Goal: Task Accomplishment & Management: Use online tool/utility

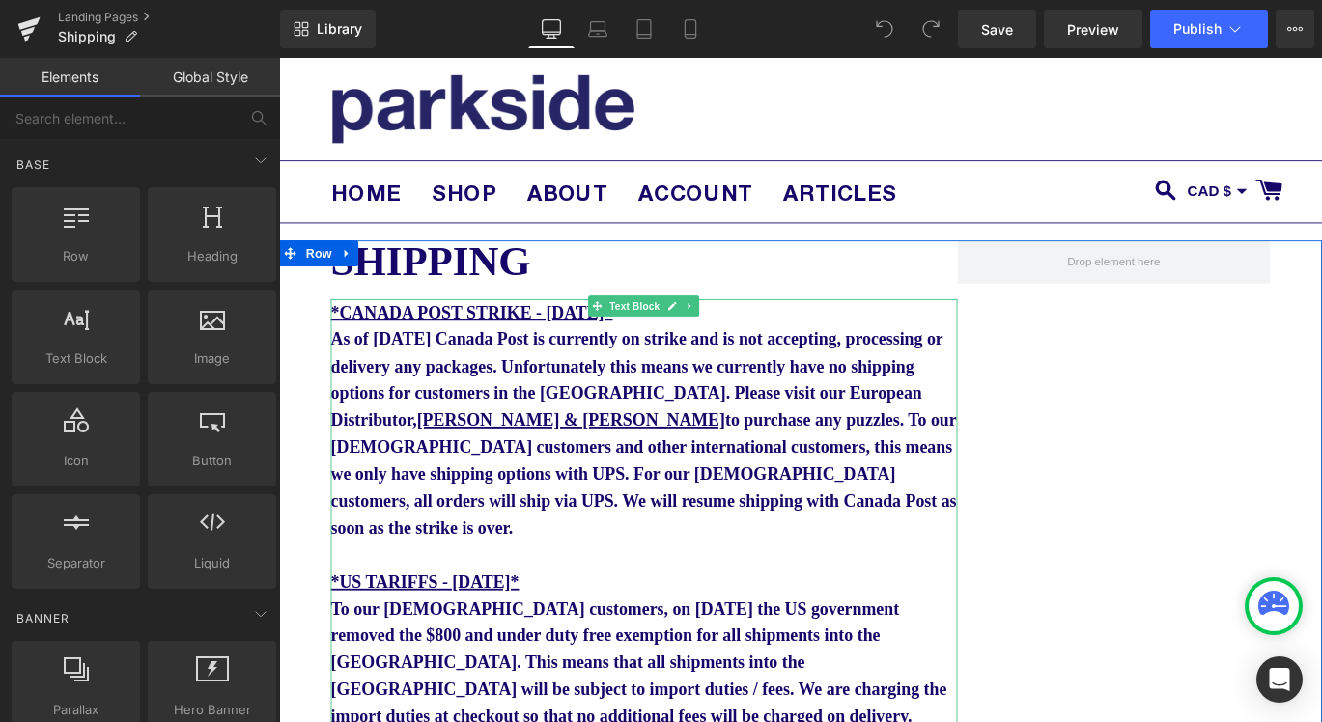
click at [524, 379] on b "*CANADA POST STRIKE - [DATE]* As of [DATE] Canada Post is currently on strike a…" at bounding box center [687, 463] width 701 height 263
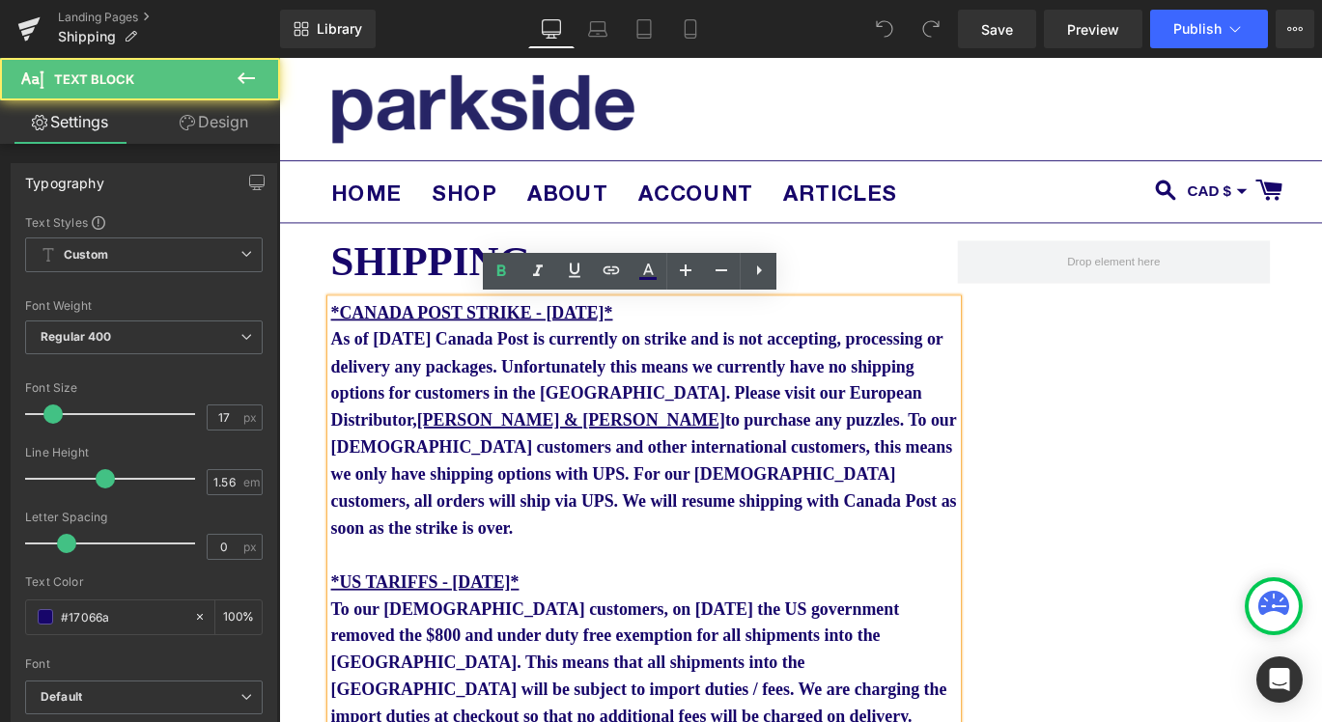
click at [629, 349] on u "*CANADA POST STRIKE - [DATE]*" at bounding box center [495, 342] width 316 height 21
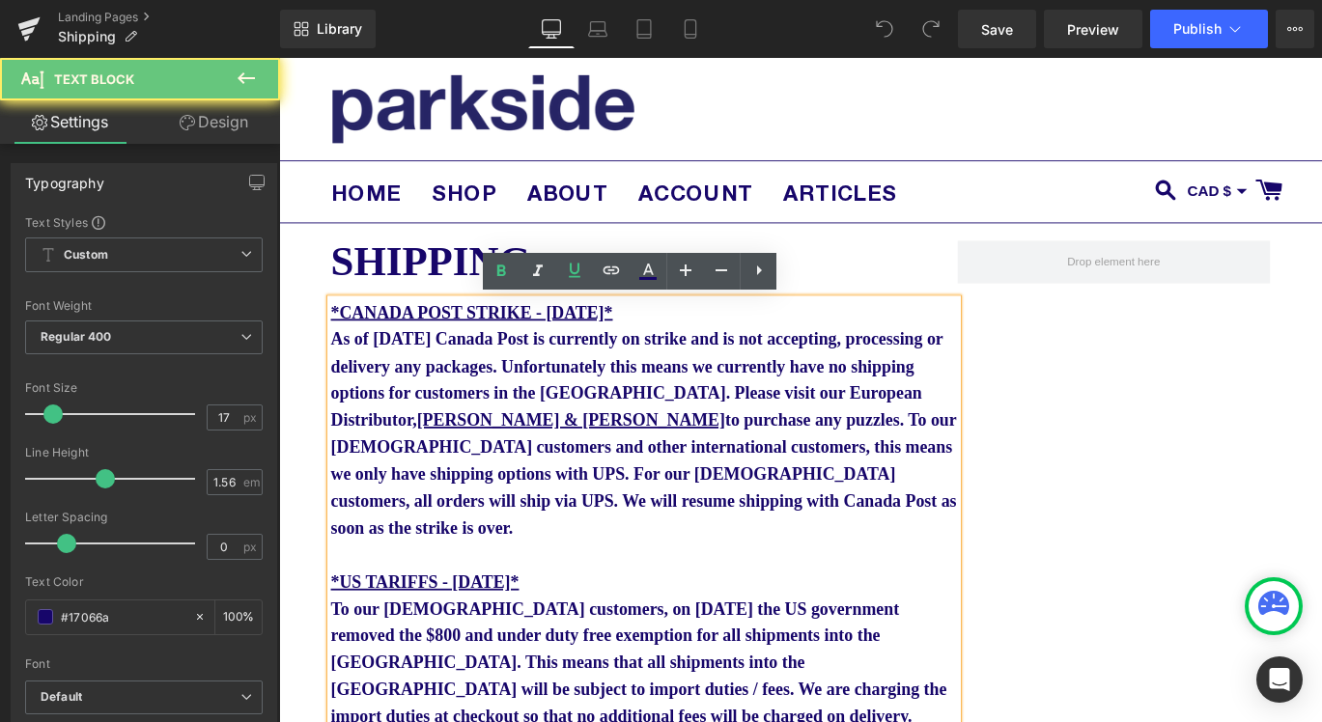
click at [629, 350] on u "*CANADA POST STRIKE - [DATE]*" at bounding box center [495, 342] width 316 height 21
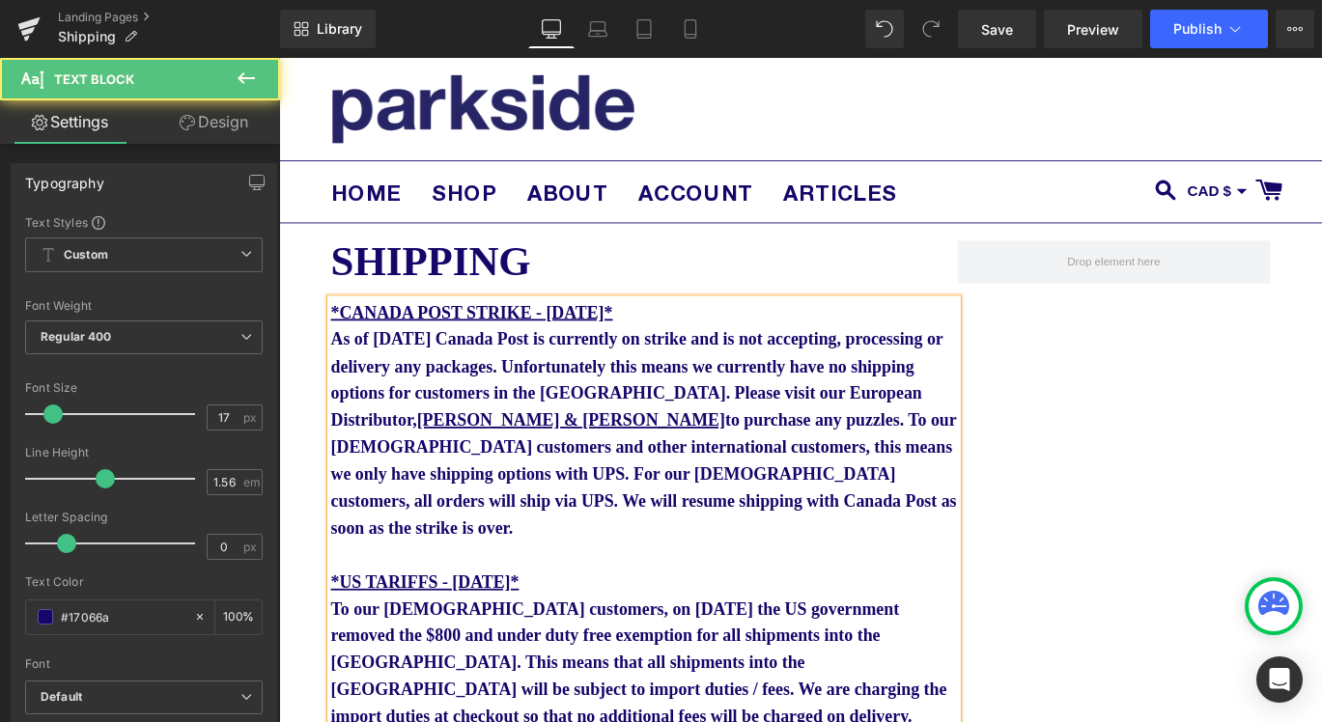
click at [653, 342] on u "*CANADA POST STRIKE - [DATE]*" at bounding box center [495, 342] width 316 height 21
click at [567, 386] on p "*CANADA POST STRIKE - [DATE]* As of [DATE] Canada Post is currently on strike a…" at bounding box center [688, 463] width 702 height 271
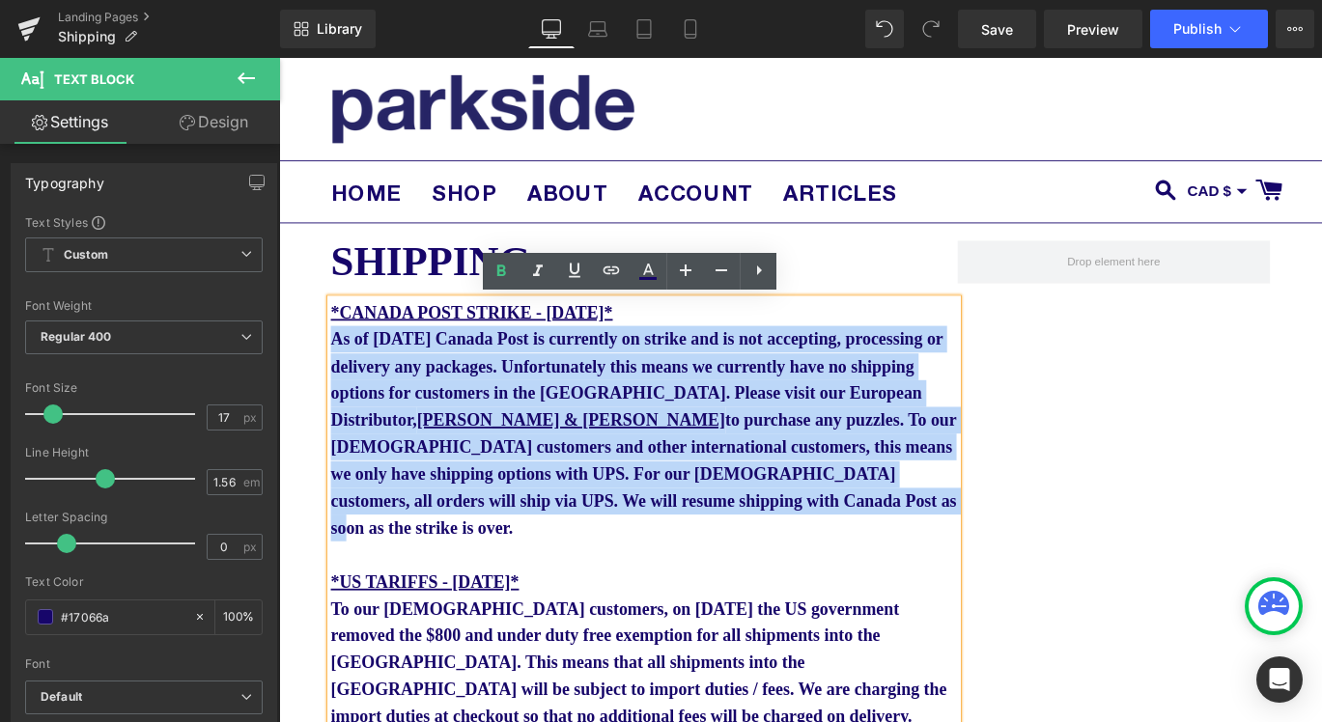
drag, startPoint x: 398, startPoint y: 592, endPoint x: 340, endPoint y: 370, distance: 229.5
click at [340, 370] on p "*CANADA POST STRIKE - [DATE]* As of [DATE] Canada Post is currently on strike a…" at bounding box center [688, 463] width 702 height 271
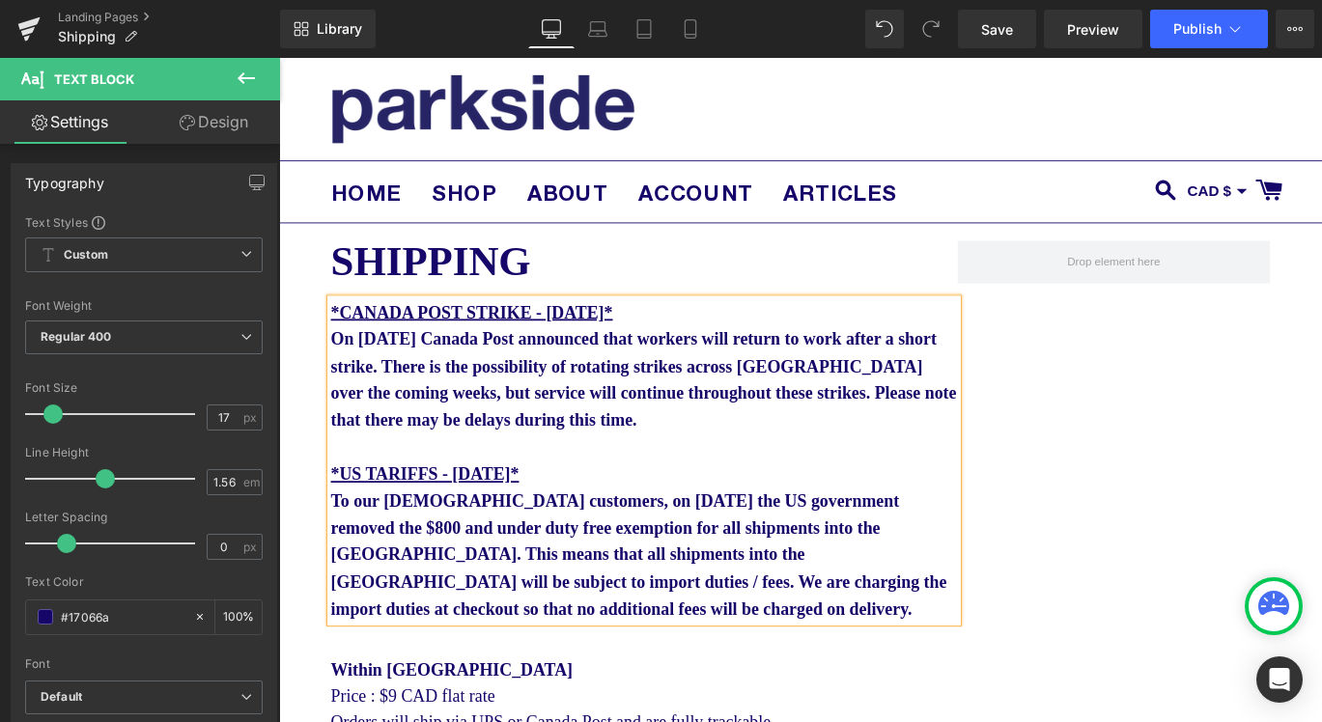
click at [682, 460] on b "*CANADA POST STRIKE - [DATE]* On [DATE] Canada Post announced that workers will…" at bounding box center [687, 403] width 701 height 142
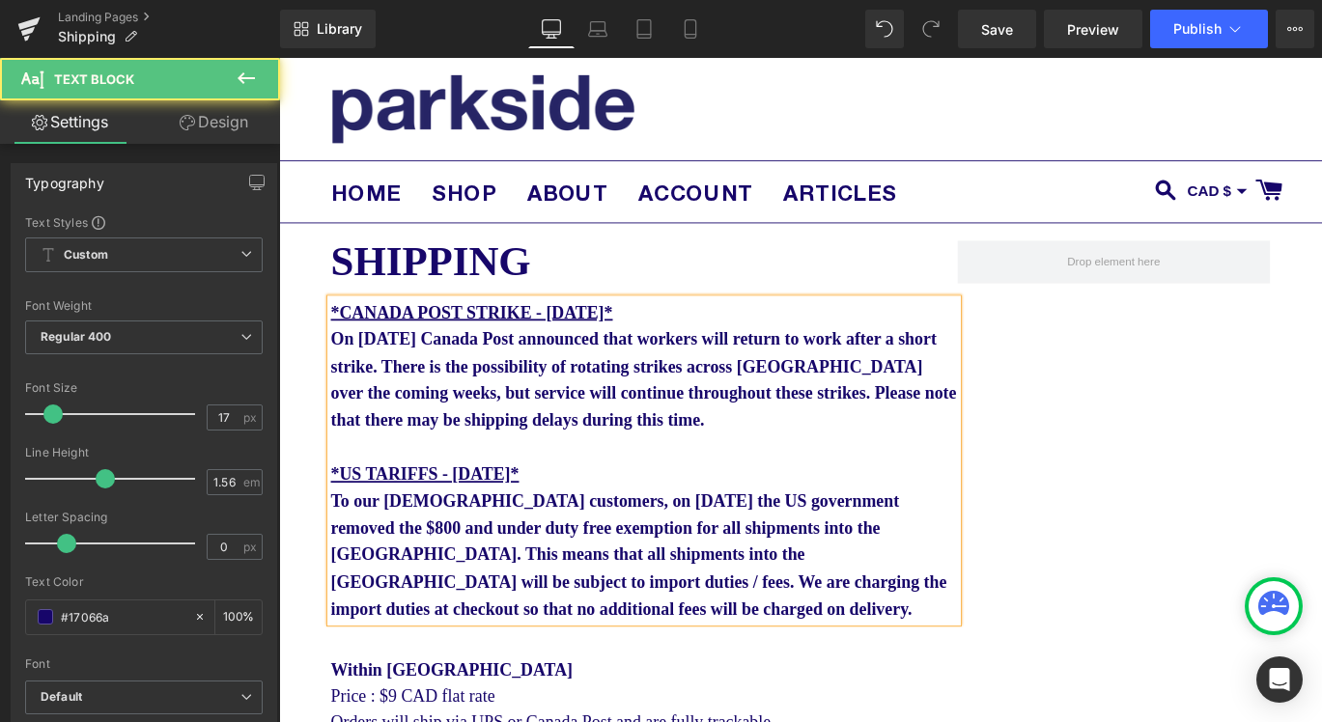
click at [355, 407] on b "*CANADA POST STRIKE - [DATE]* On [DATE] Canada Post announced that workers will…" at bounding box center [687, 403] width 701 height 142
click at [355, 404] on b "*CANADA POST STRIKE - [DATE]* On [DATE] Canada Post announced that workers will…" at bounding box center [687, 403] width 701 height 142
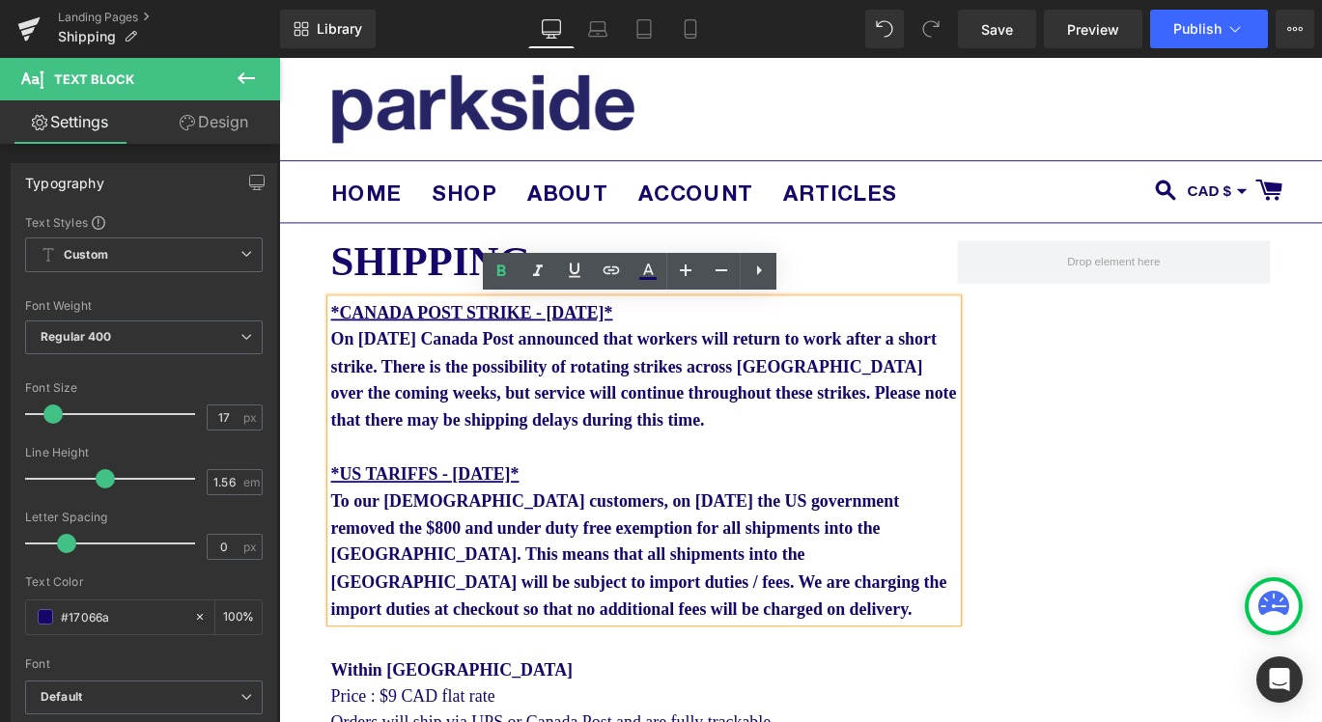
click at [358, 410] on b "*CANADA POST STRIKE - [DATE]* On [DATE] Canada Post announced that workers will…" at bounding box center [687, 403] width 701 height 142
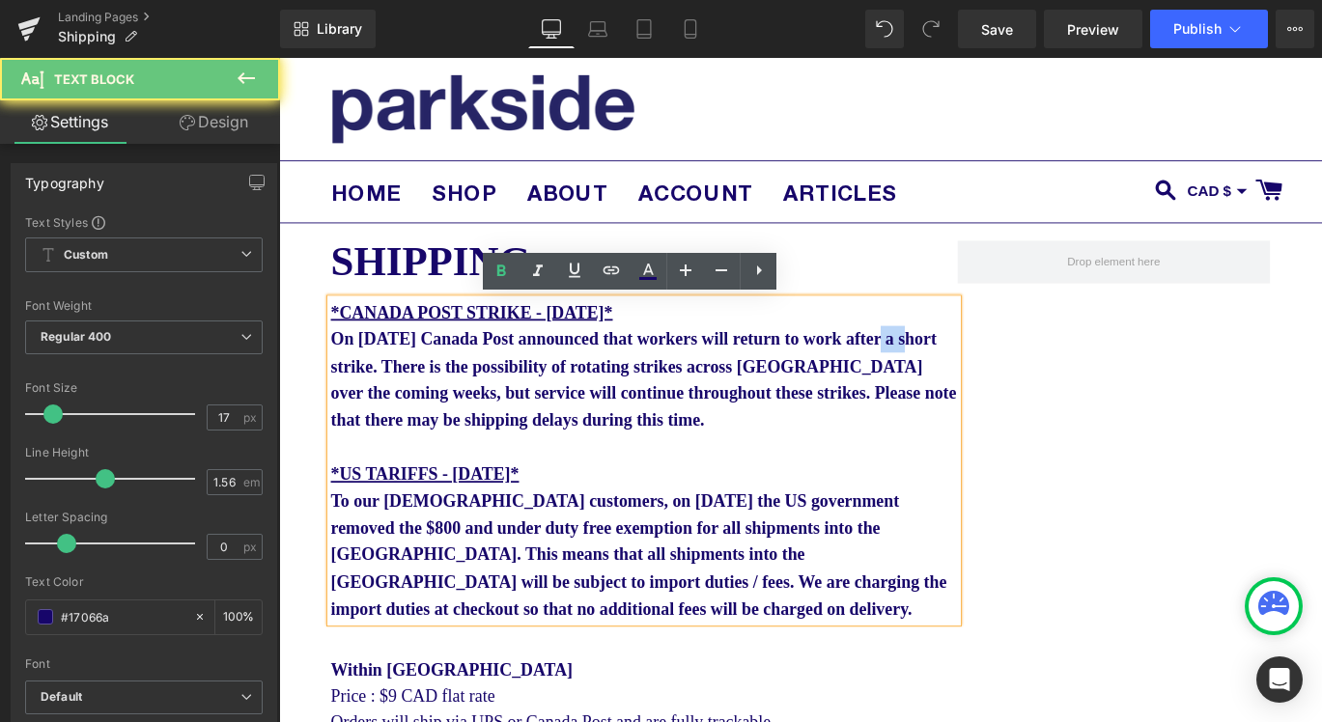
click at [358, 410] on b "*CANADA POST STRIKE - [DATE]* On [DATE] Canada Post announced that workers will…" at bounding box center [687, 403] width 701 height 142
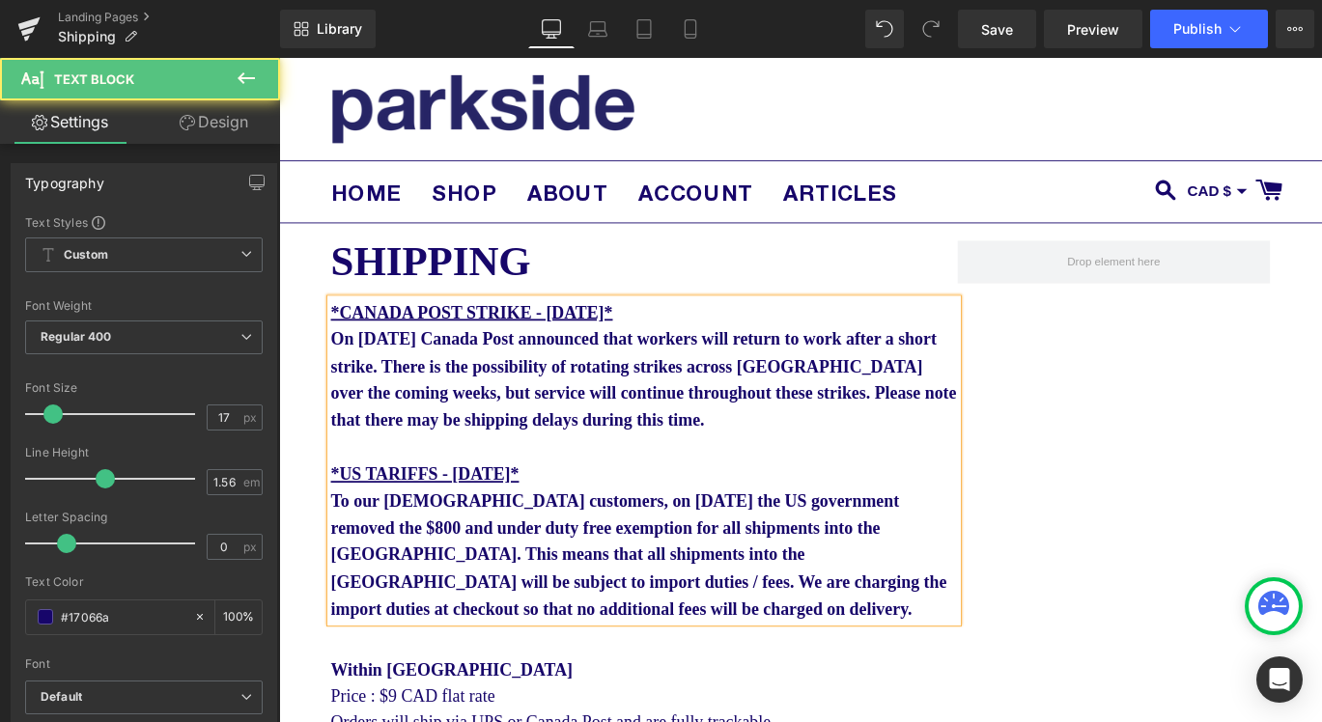
click at [500, 406] on b "*CANADA POST STRIKE - [DATE]* On [DATE] Canada Post announced that workers will…" at bounding box center [687, 403] width 701 height 142
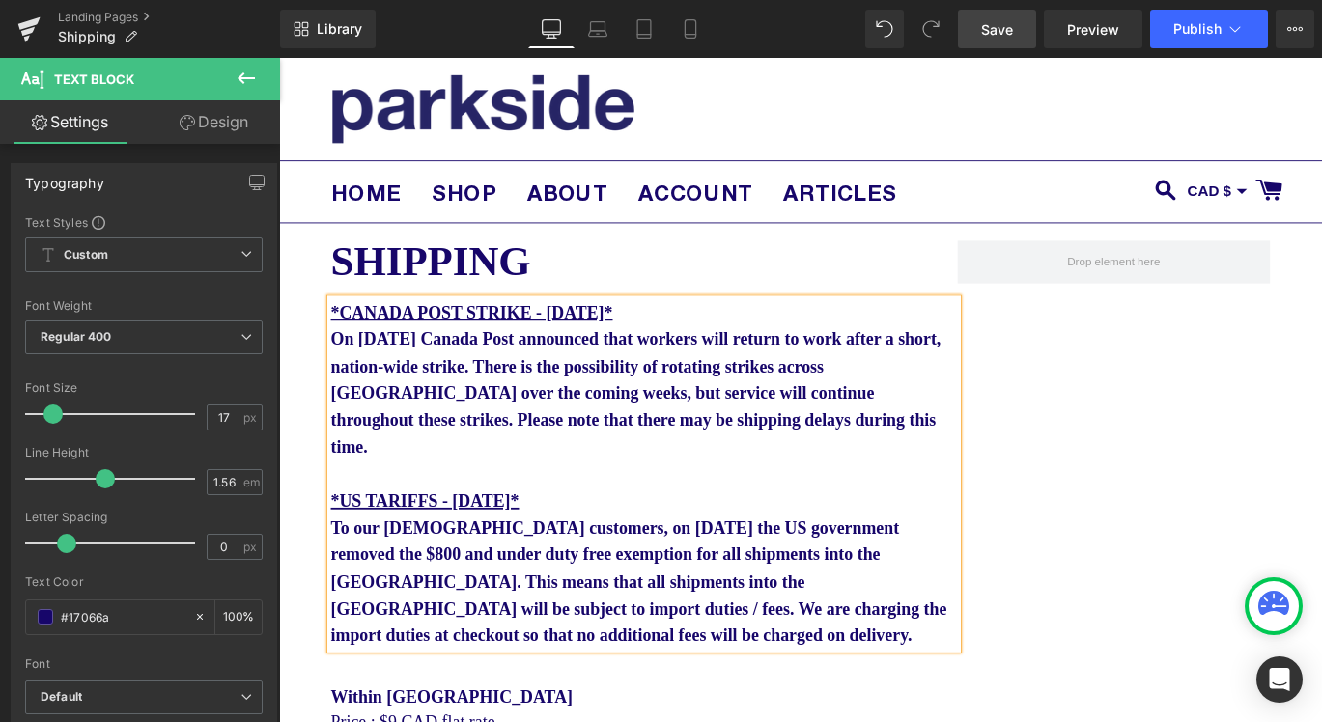
click at [998, 36] on span "Save" at bounding box center [997, 29] width 32 height 20
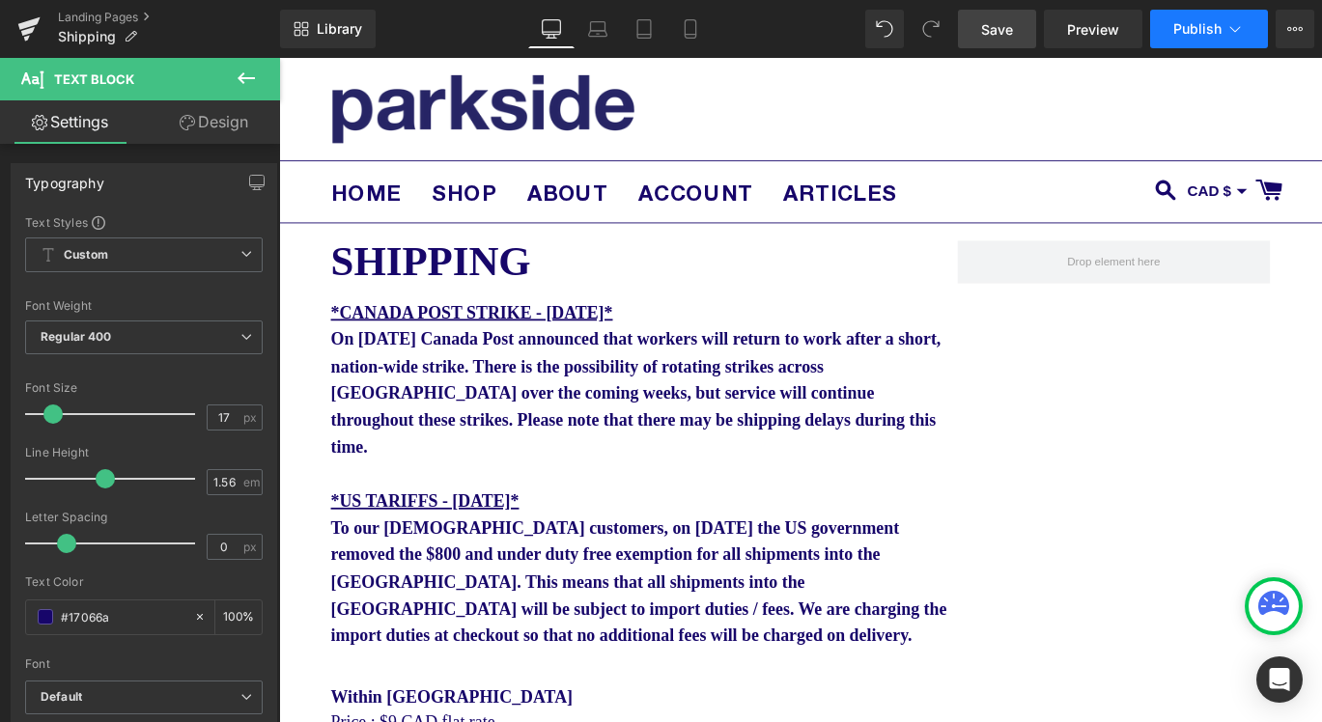
click at [1178, 29] on span "Publish" at bounding box center [1197, 28] width 48 height 15
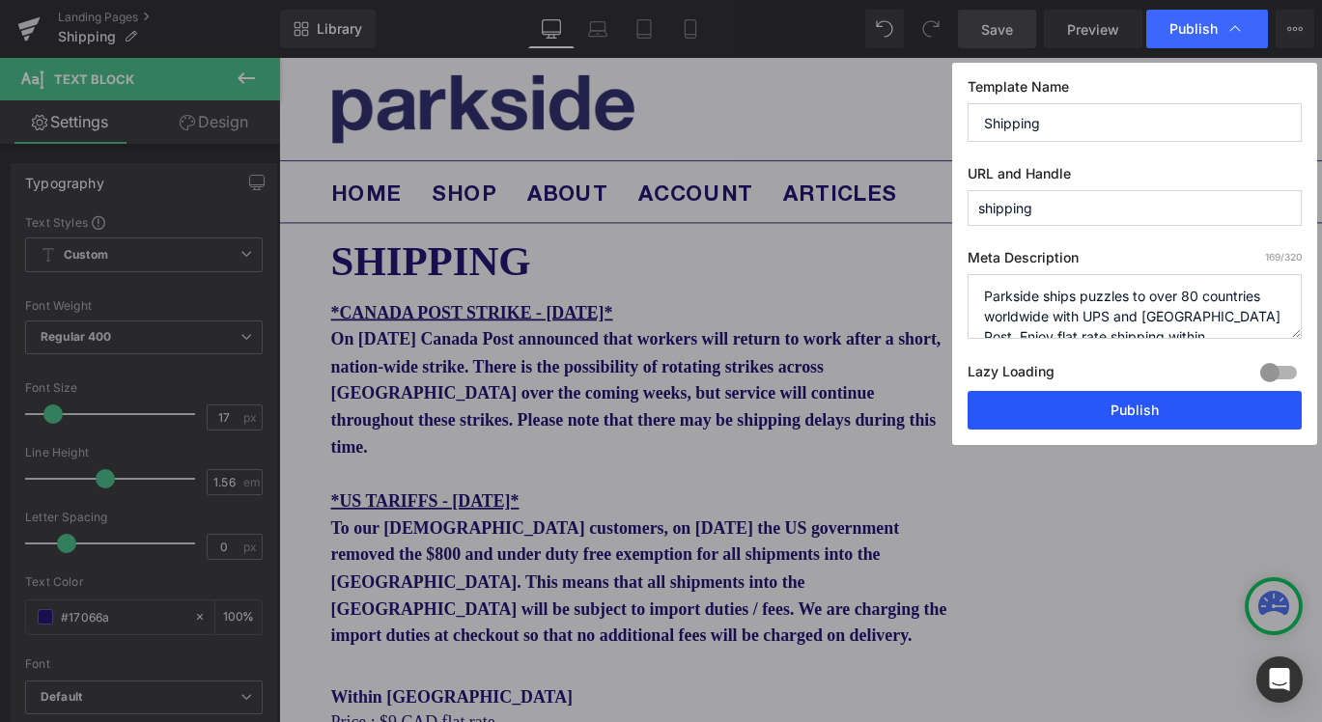
click at [1166, 402] on button "Publish" at bounding box center [1134, 410] width 334 height 39
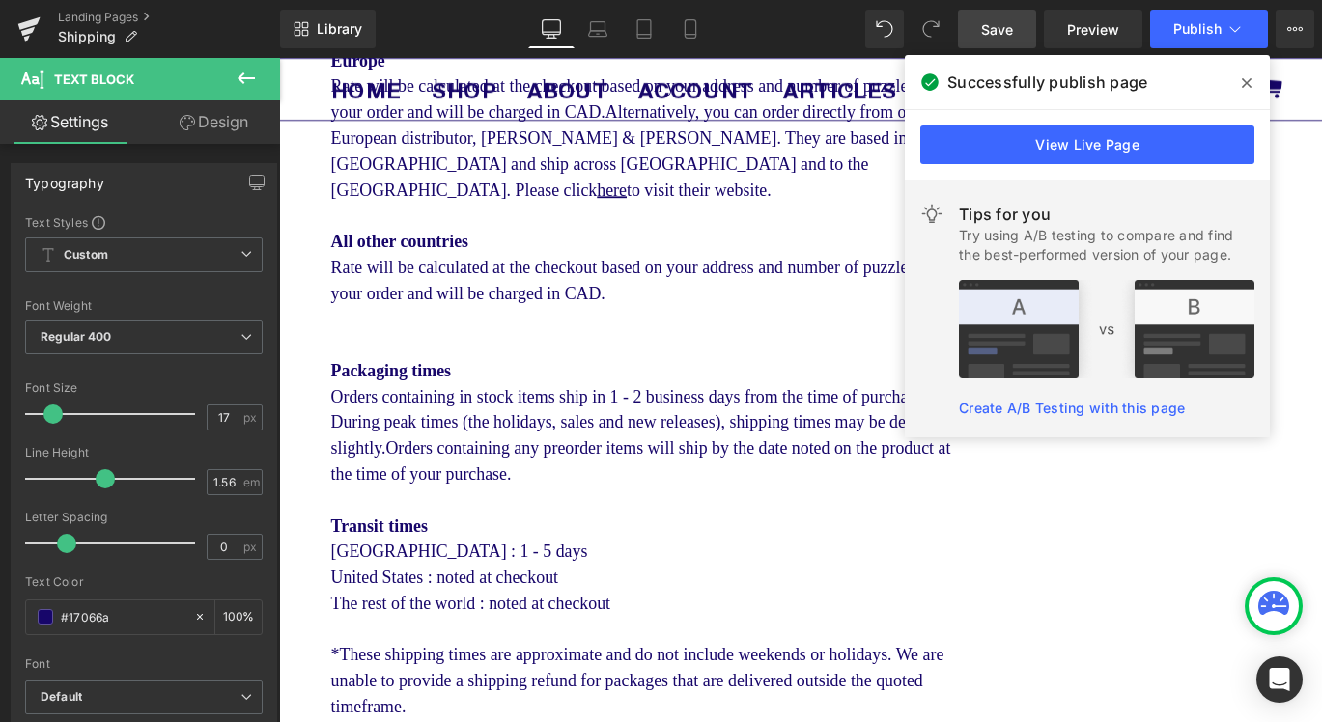
scroll to position [442, 0]
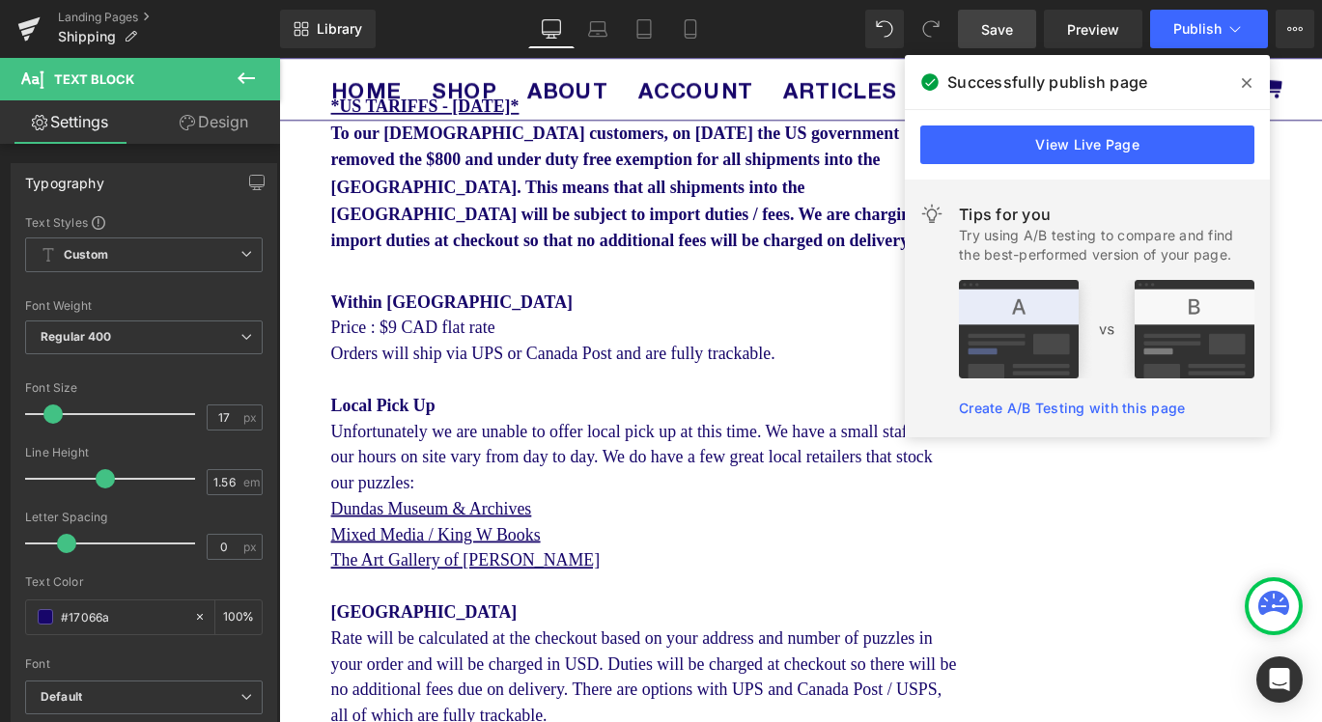
click at [1248, 83] on icon at bounding box center [1246, 82] width 10 height 15
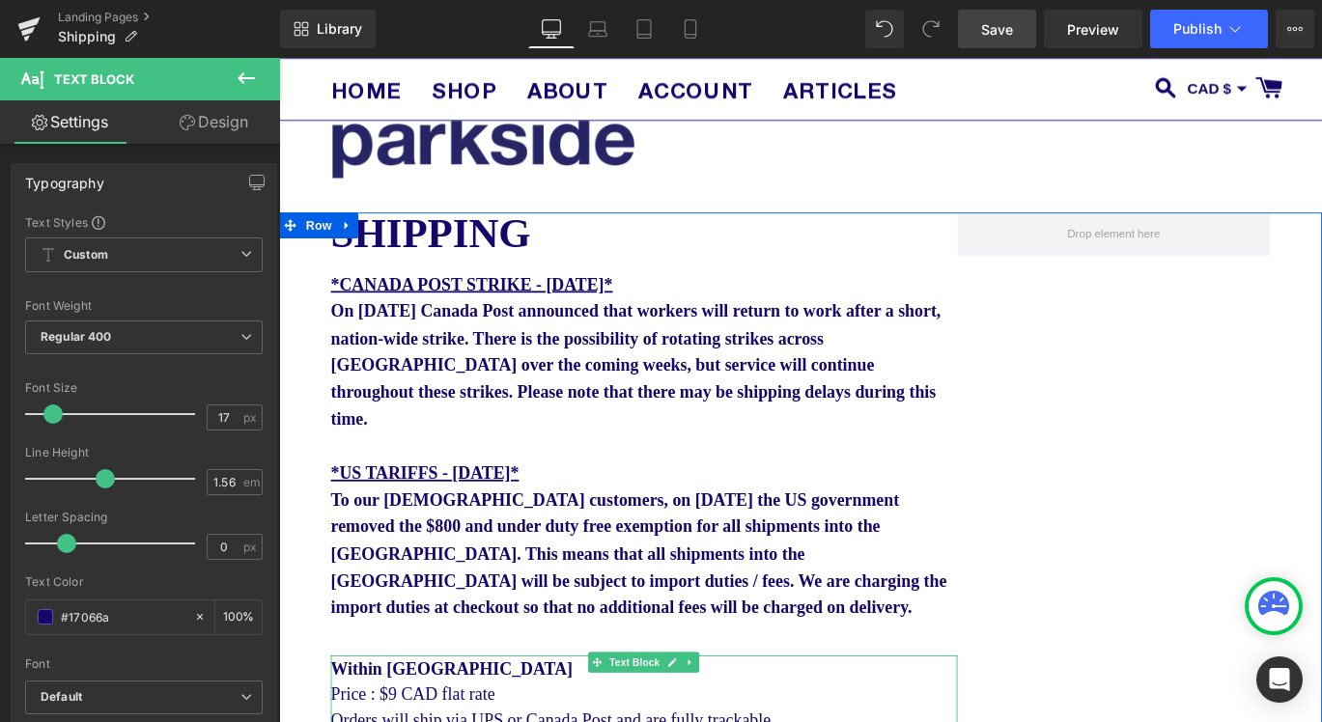
scroll to position [0, 0]
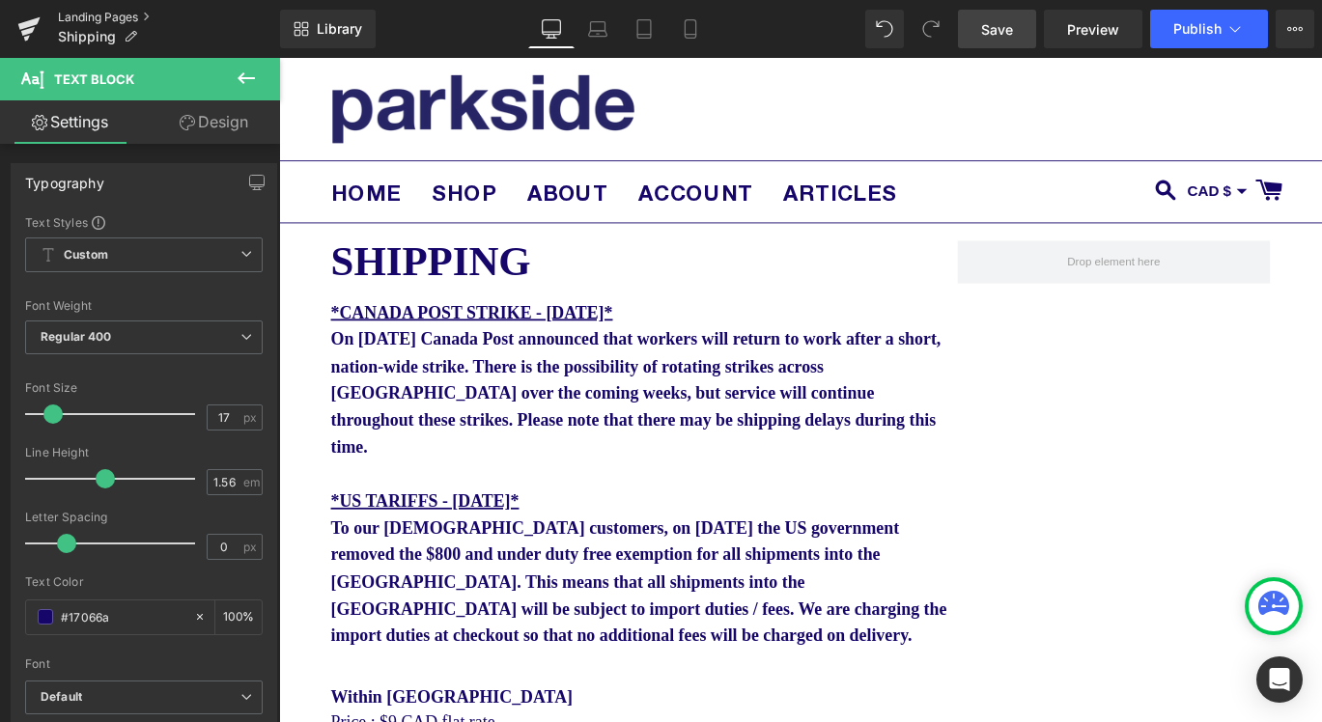
click at [138, 14] on link "Landing Pages" at bounding box center [169, 17] width 222 height 15
